Goal: Transaction & Acquisition: Book appointment/travel/reservation

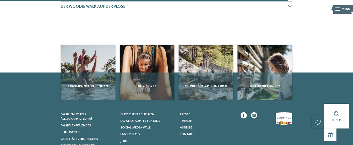
scroll to position [419, 0]
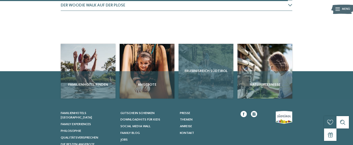
click at [214, 80] on div "Erlebnisreich Südtirol" at bounding box center [206, 71] width 55 height 55
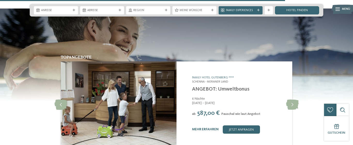
scroll to position [918, 0]
click at [213, 87] on link "ANGEBOT: Umweltbonus" at bounding box center [220, 89] width 57 height 5
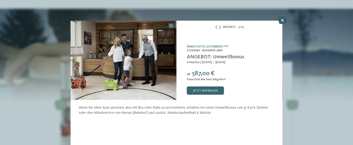
click at [283, 19] on icon at bounding box center [282, 20] width 9 height 7
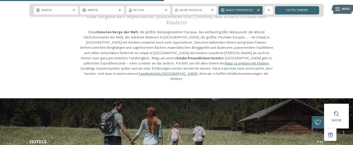
scroll to position [470, 0]
